Goal: Task Accomplishment & Management: Manage account settings

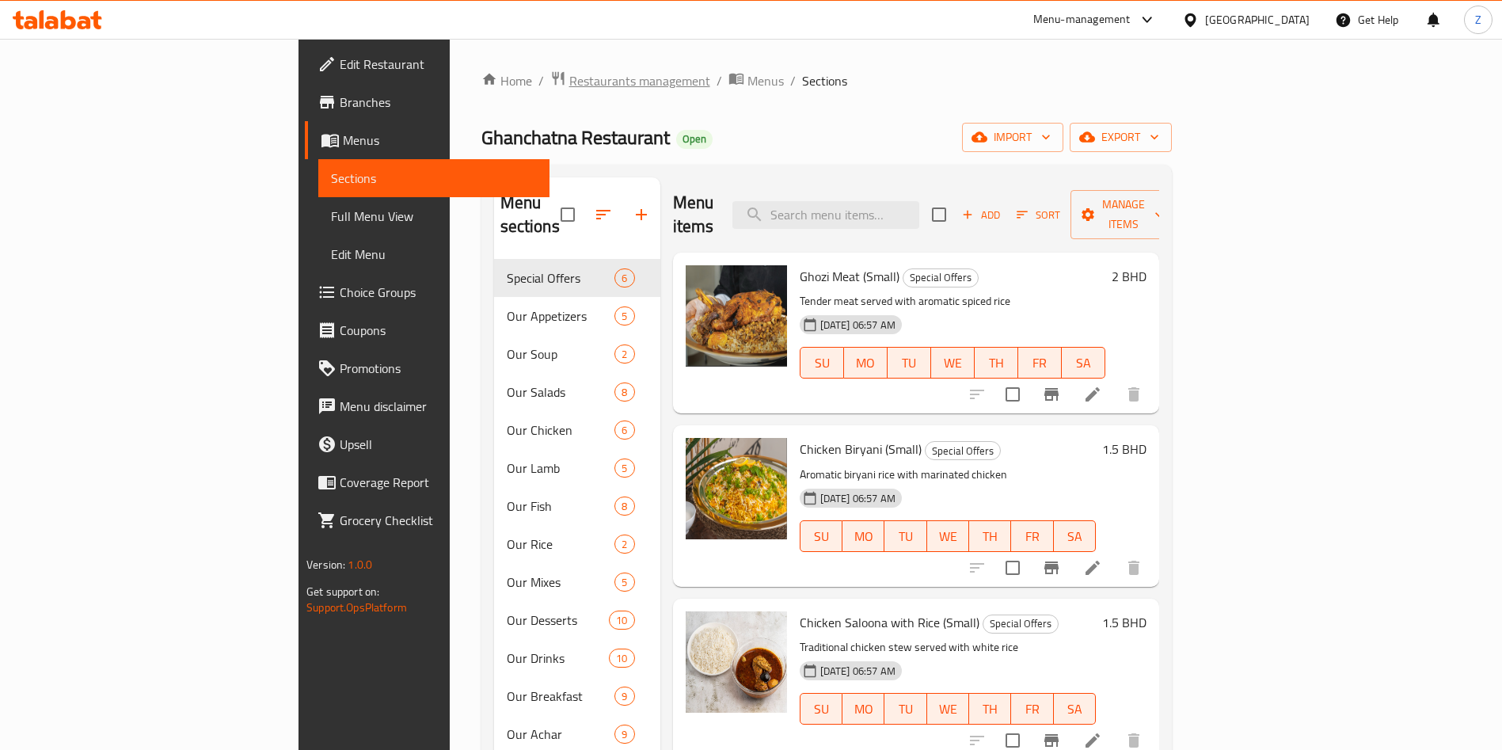
click at [569, 77] on span "Restaurants management" at bounding box center [639, 80] width 141 height 19
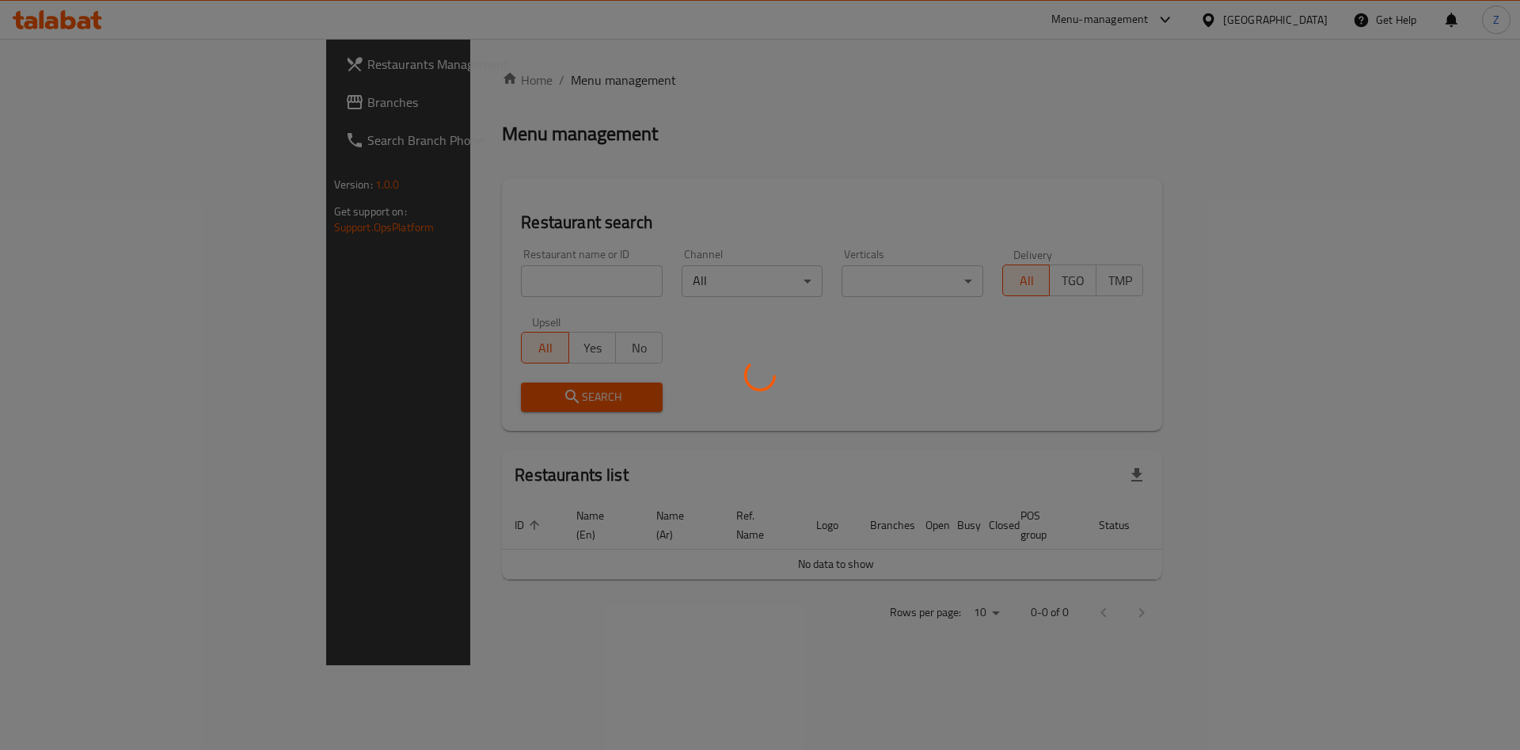
click at [390, 275] on div at bounding box center [760, 375] width 1520 height 750
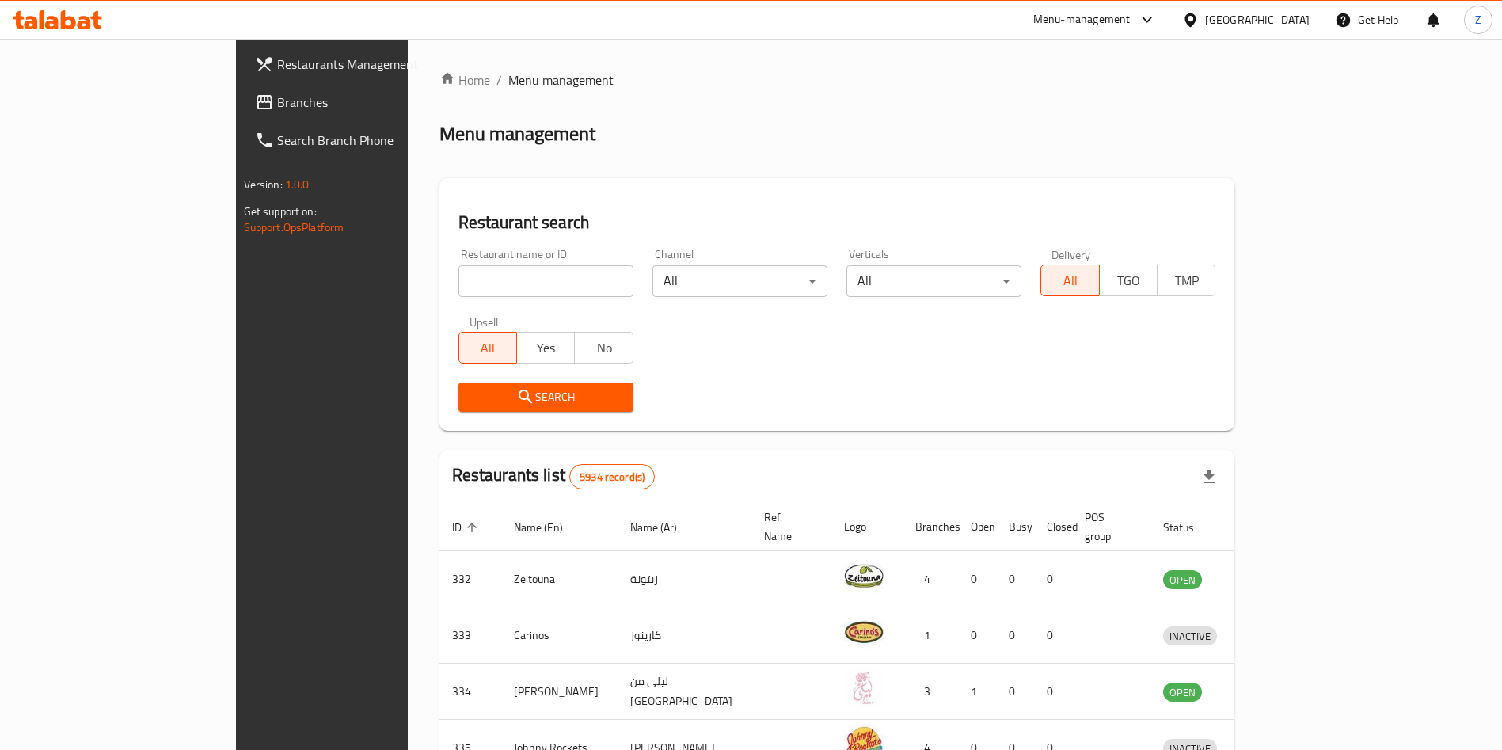
click at [458, 293] on input "search" at bounding box center [545, 281] width 175 height 32
type input "solros"
click button "Search" at bounding box center [545, 396] width 175 height 29
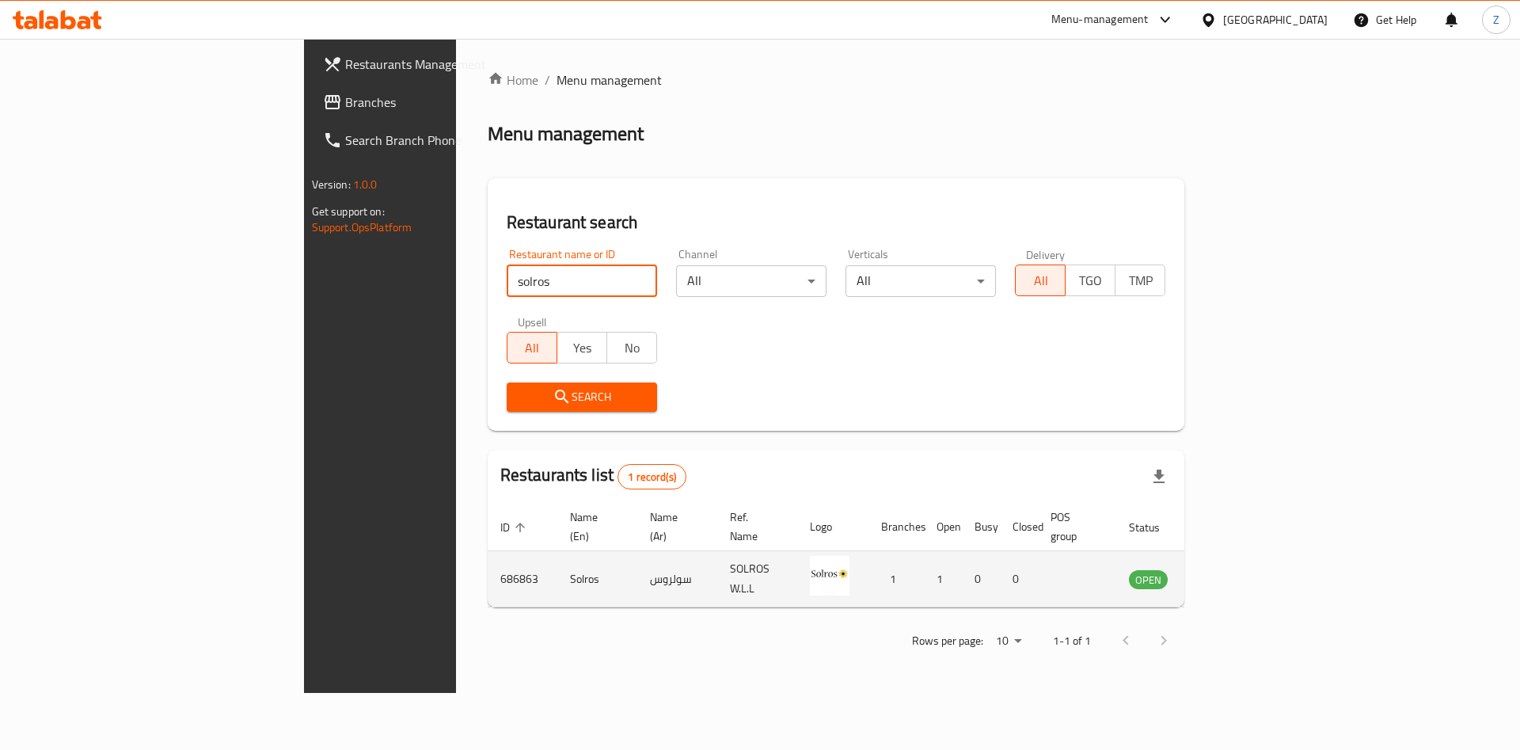
click at [1230, 573] on icon "enhanced table" at bounding box center [1221, 579] width 17 height 13
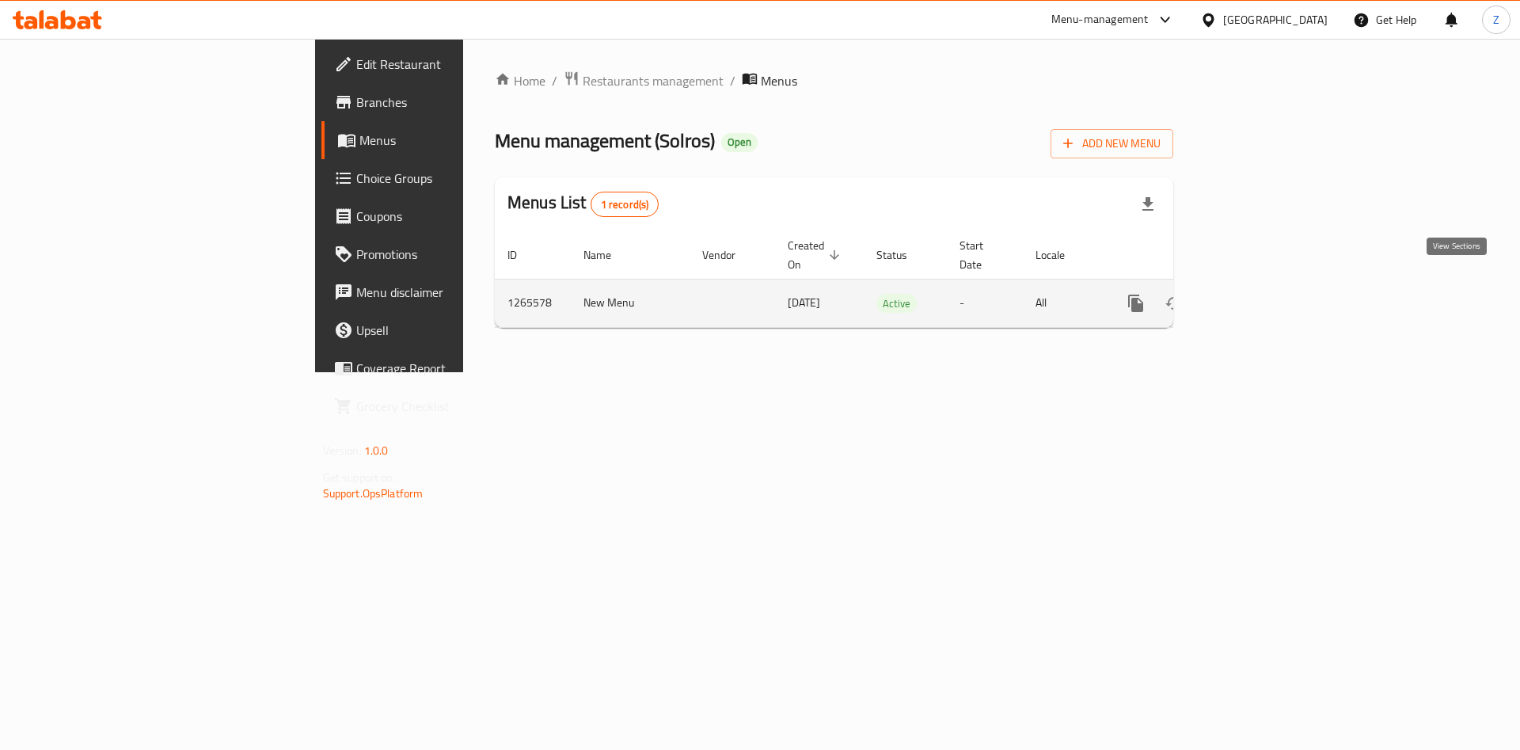
click at [1260, 294] on icon "enhanced table" at bounding box center [1250, 303] width 19 height 19
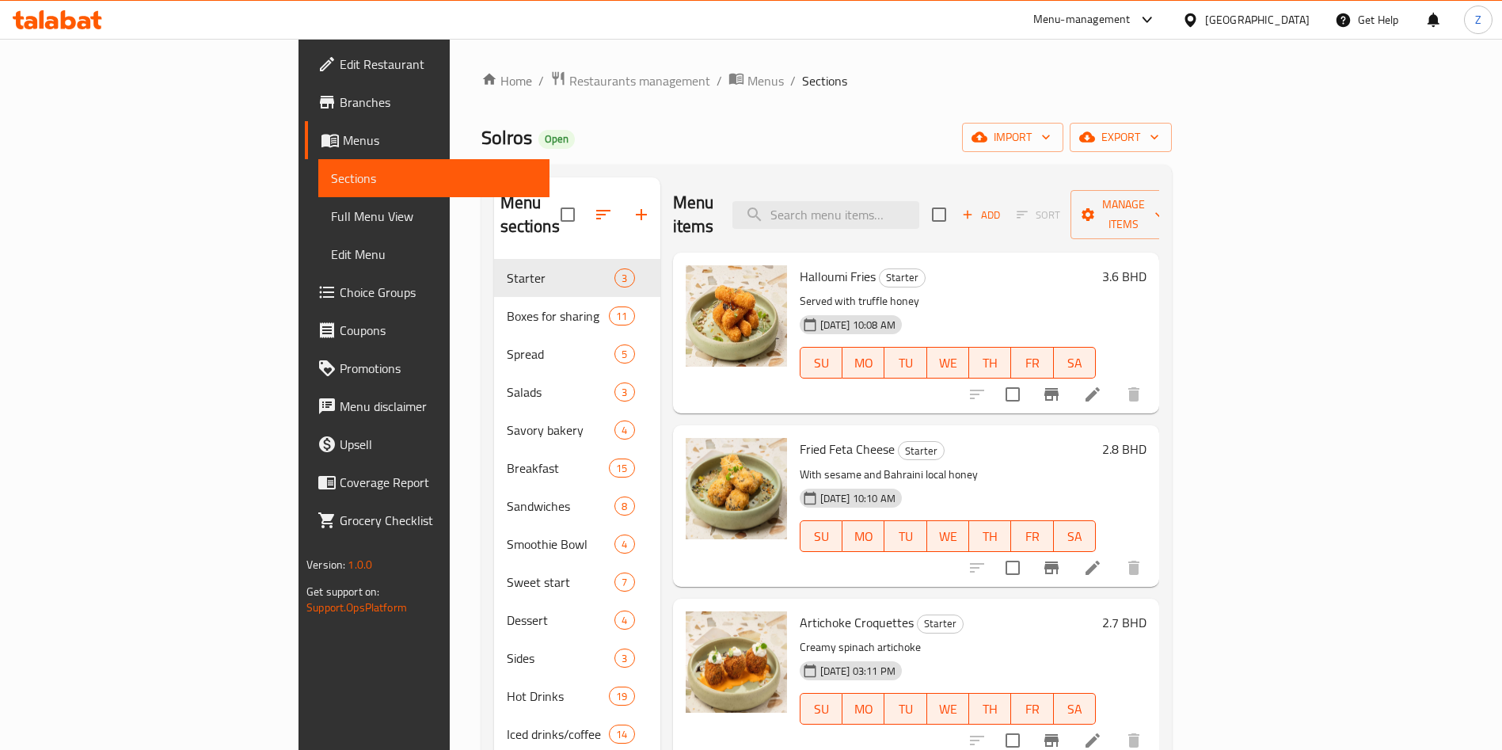
click at [340, 66] on span "Edit Restaurant" at bounding box center [438, 64] width 197 height 19
